Goal: Find contact information: Find contact information

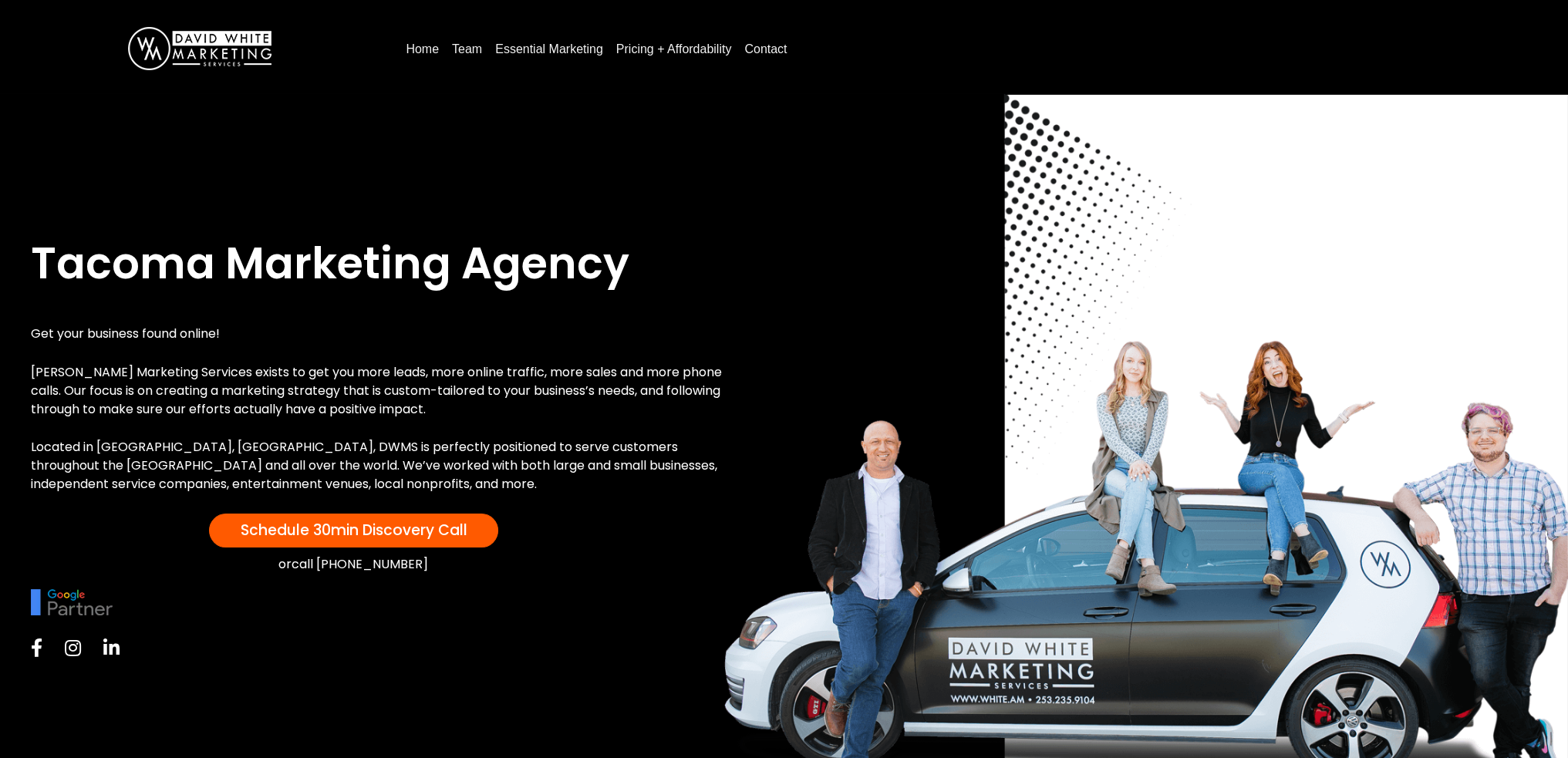
click at [676, 48] on link "Pricing + Affordability" at bounding box center [674, 50] width 128 height 25
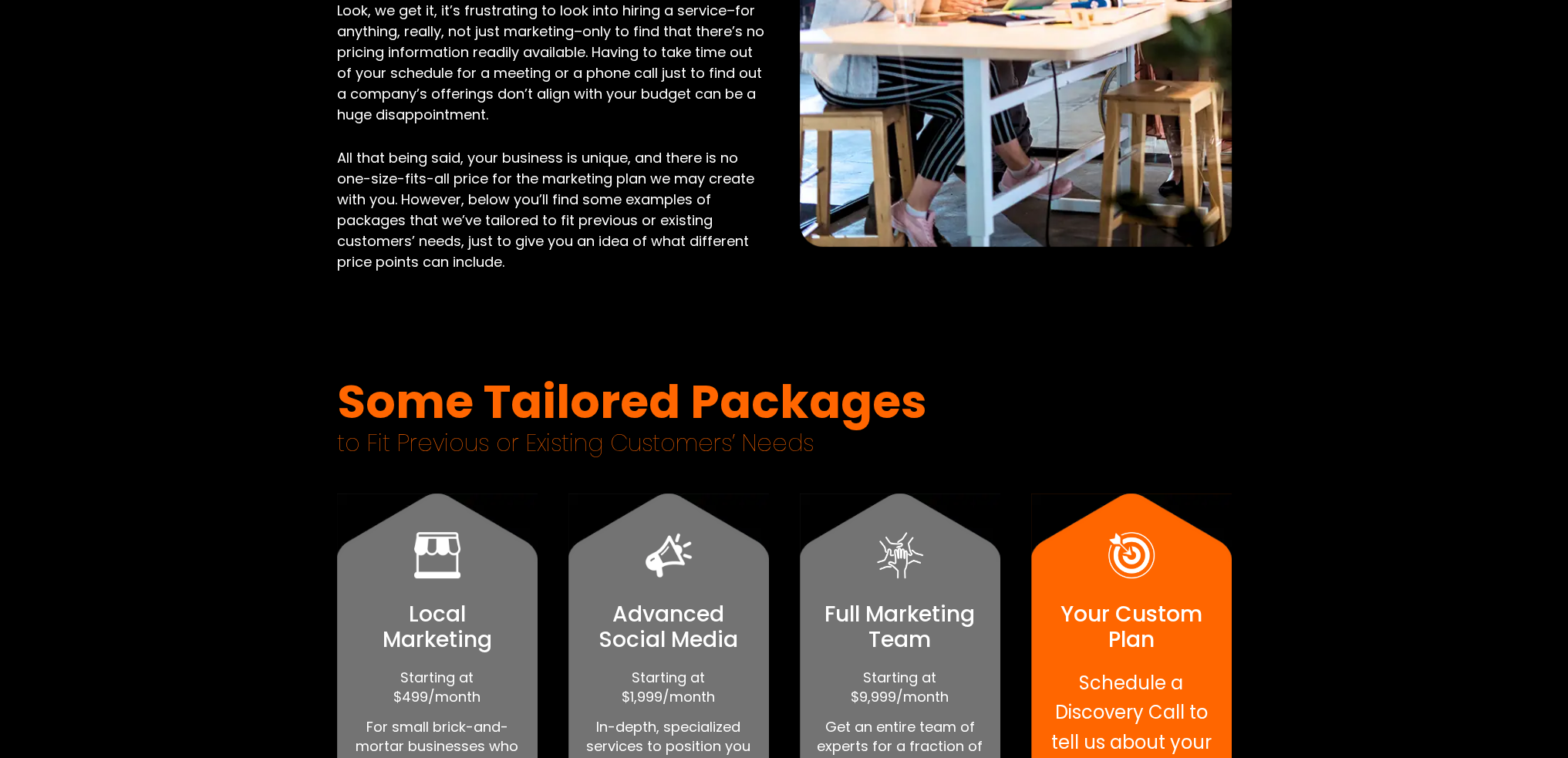
scroll to position [771, 0]
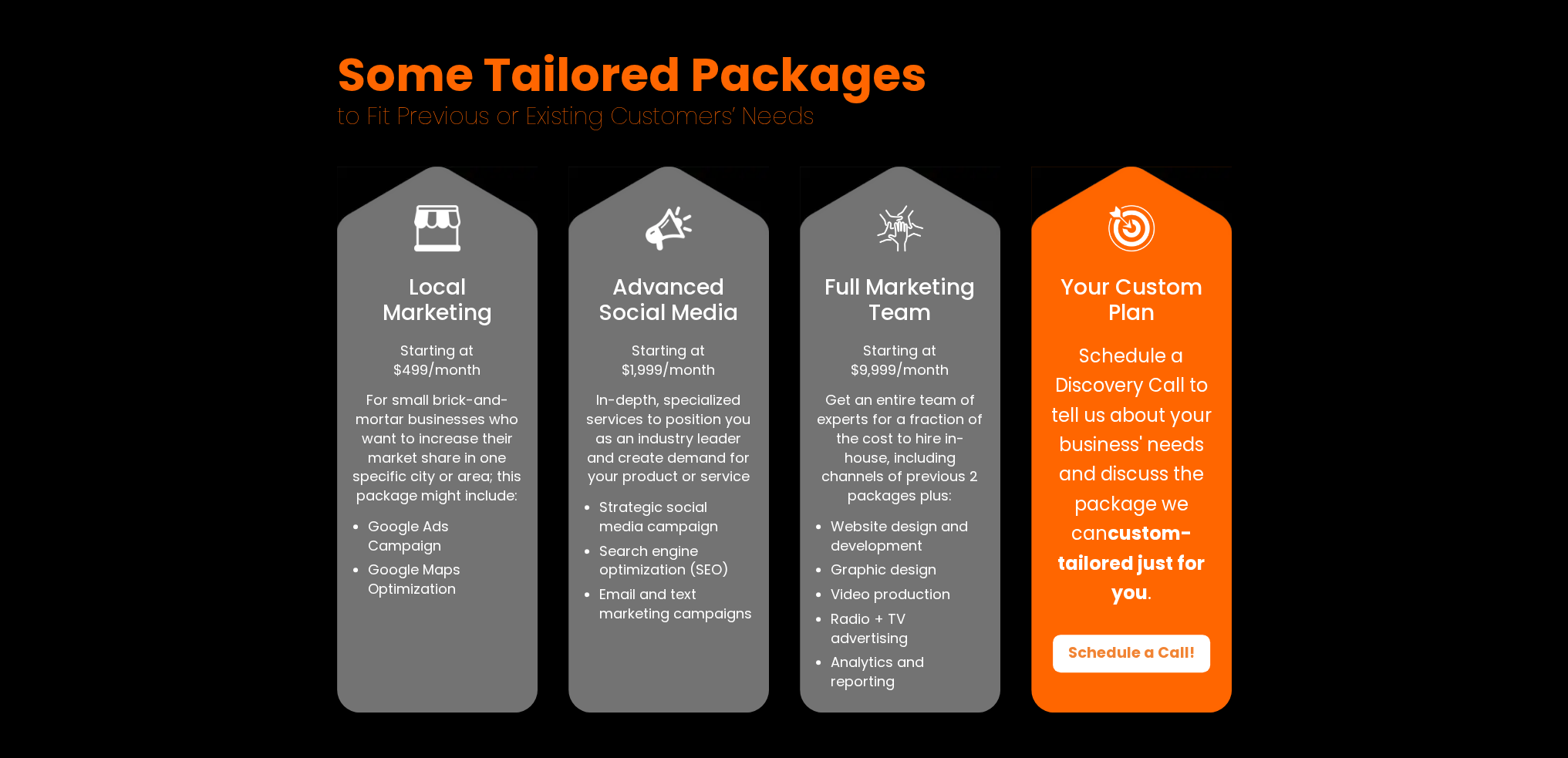
click at [941, 498] on p "Get an entire team of experts for a fraction of the cost to hire in-house, incl…" at bounding box center [900, 449] width 169 height 115
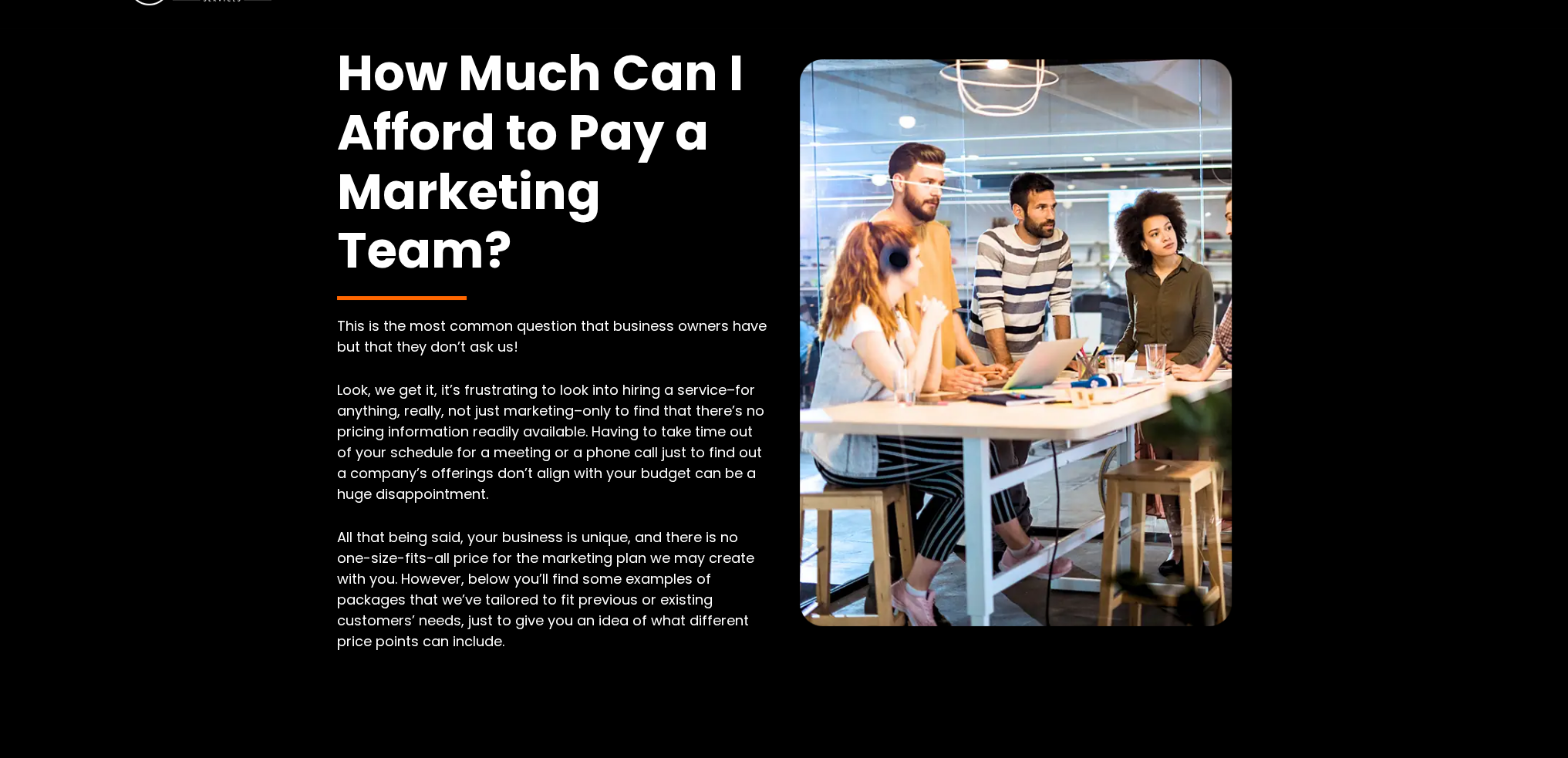
scroll to position [0, 0]
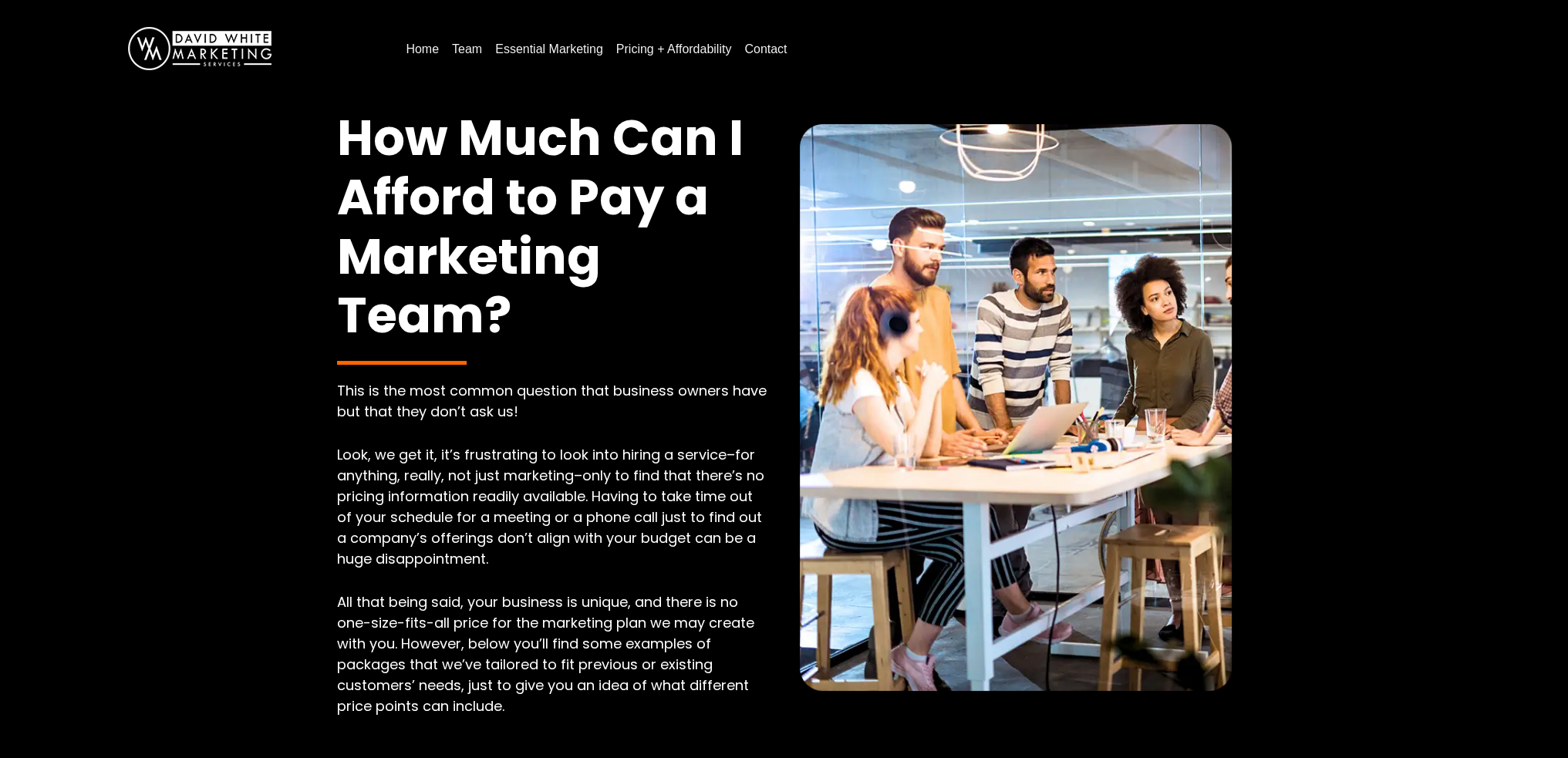
click at [774, 52] on link "Contact" at bounding box center [766, 50] width 54 height 25
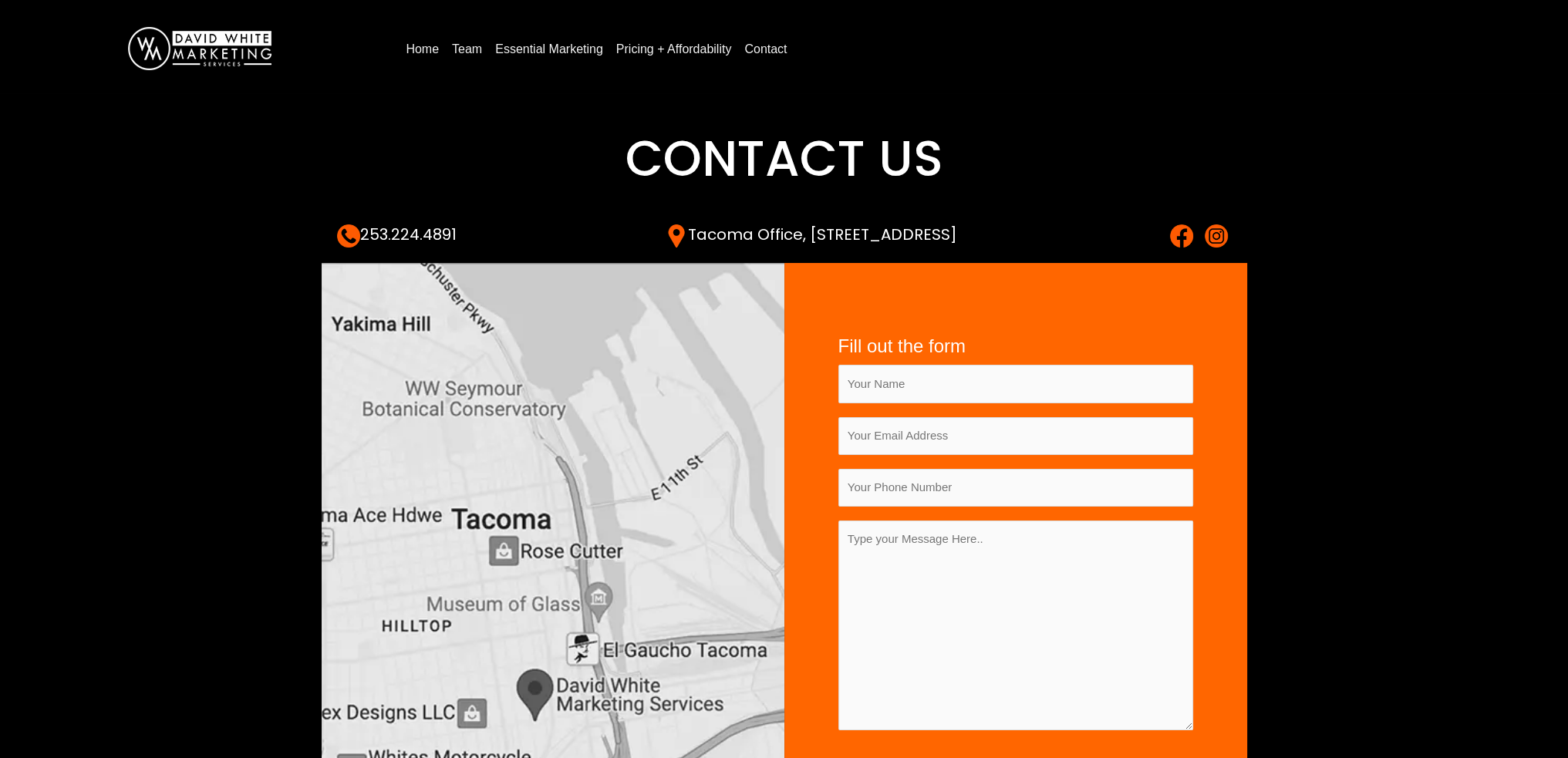
click at [1221, 233] on img at bounding box center [1217, 236] width 23 height 23
